Goal: Ask a question

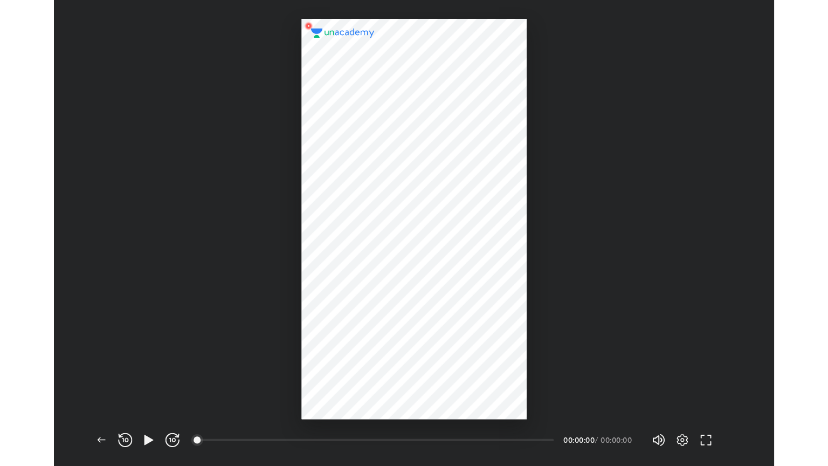
scroll to position [426, 658]
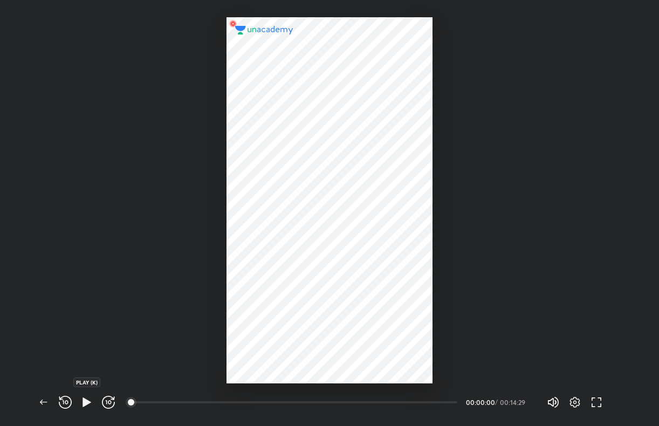
click at [94, 396] on span "button" at bounding box center [86, 402] width 17 height 13
click at [565, 220] on div at bounding box center [329, 191] width 659 height 383
click at [579, 396] on icon "button" at bounding box center [574, 402] width 13 height 13
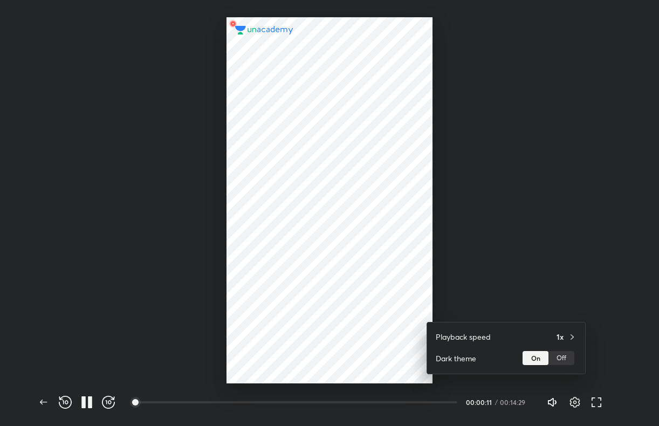
click at [582, 232] on div at bounding box center [329, 213] width 659 height 426
click at [582, 232] on div at bounding box center [329, 191] width 659 height 383
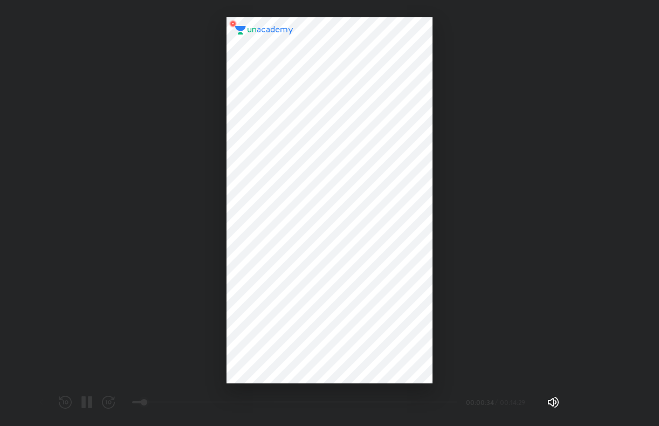
click at [358, 327] on div at bounding box center [329, 200] width 206 height 366
click at [582, 232] on div at bounding box center [329, 191] width 659 height 383
click at [578, 398] on icon "button" at bounding box center [574, 402] width 13 height 13
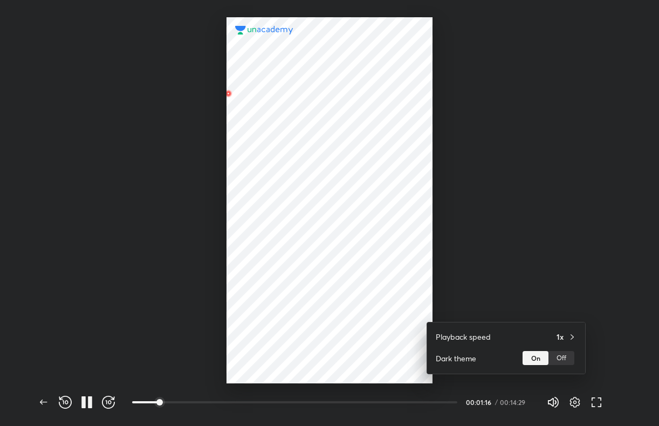
click at [608, 285] on div at bounding box center [329, 213] width 659 height 426
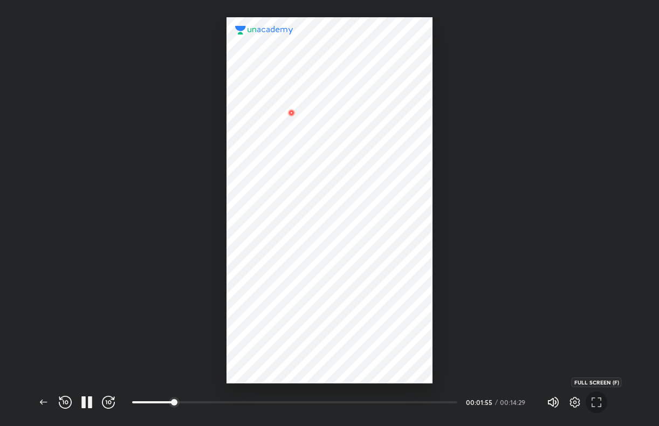
click at [594, 395] on button "button" at bounding box center [596, 402] width 22 height 22
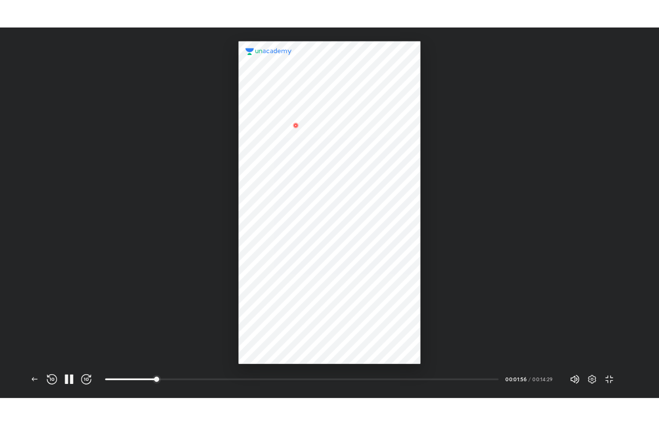
scroll to position [466, 828]
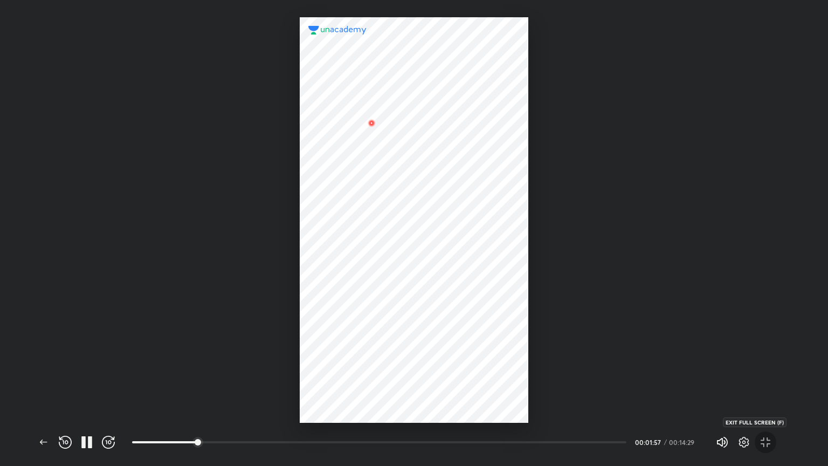
click at [658, 425] on button "button" at bounding box center [766, 442] width 22 height 22
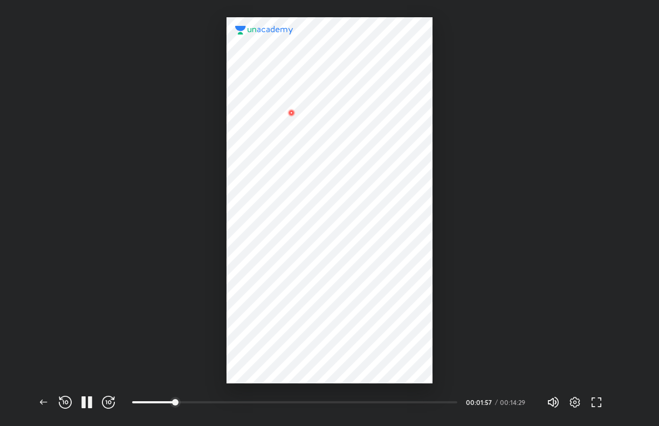
scroll to position [426, 658]
click at [47, 398] on icon "button" at bounding box center [43, 402] width 13 height 13
